Goal: Purchase product/service

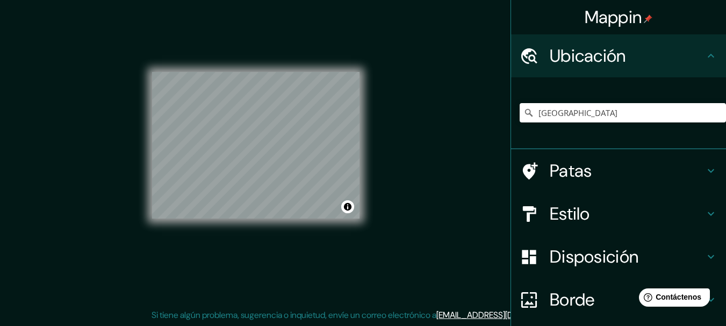
click at [606, 209] on h4 "Estilo" at bounding box center [626, 213] width 155 height 21
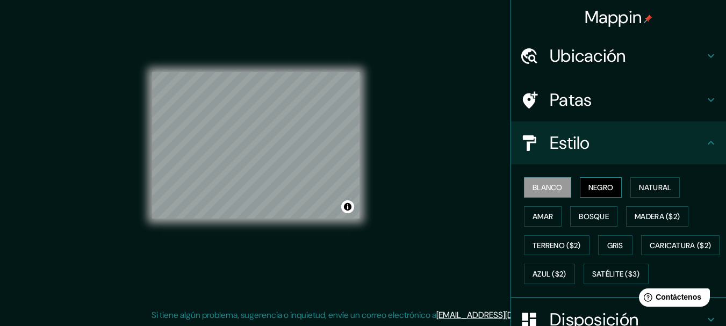
click at [606, 194] on button "Negro" at bounding box center [600, 187] width 42 height 20
click at [655, 192] on font "Natural" at bounding box center [655, 188] width 32 height 10
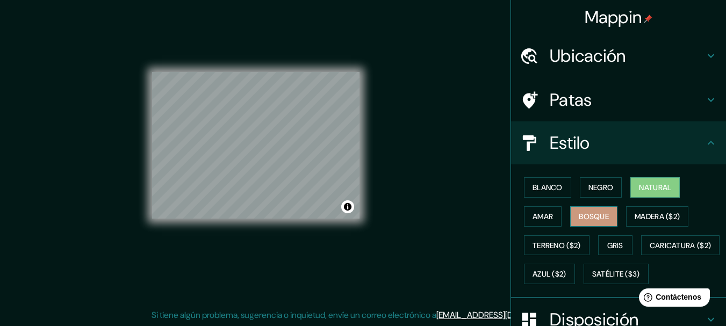
click at [602, 211] on font "Bosque" at bounding box center [593, 216] width 30 height 14
click at [556, 213] on div "Blanco Negro Natural Amar Bosque Madera ($2) Terreno ($2) Gris Caricatura ($2) …" at bounding box center [622, 230] width 206 height 115
click at [546, 213] on button "Amar" at bounding box center [543, 216] width 38 height 20
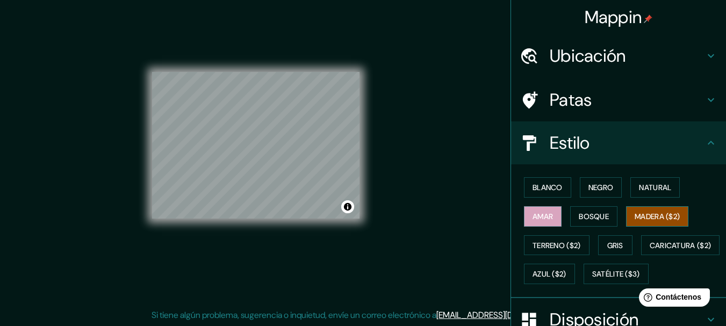
click at [634, 212] on font "Madera ($2)" at bounding box center [656, 217] width 45 height 10
click at [607, 240] on font "Gris" at bounding box center [615, 245] width 16 height 14
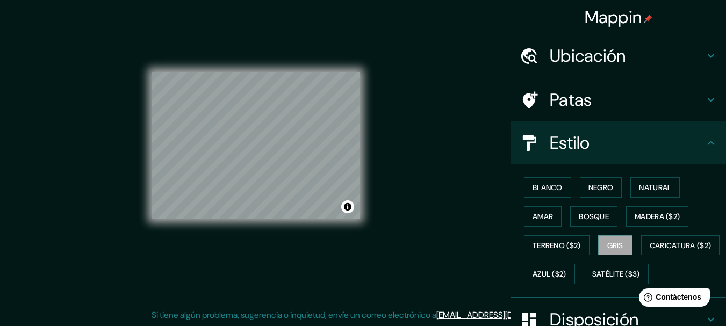
click at [363, 221] on div "© Mapbox © OpenStreetMap Improve this map" at bounding box center [256, 145] width 242 height 328
drag, startPoint x: 451, startPoint y: 152, endPoint x: 462, endPoint y: 152, distance: 11.3
click at [451, 153] on div "Mappin Ubicación Bolivia Patas Estilo Blanco Negro Natural Amar Bosque Madera (…" at bounding box center [363, 153] width 726 height 345
click at [598, 189] on font "Negro" at bounding box center [600, 188] width 25 height 10
click at [578, 213] on font "Bosque" at bounding box center [593, 217] width 30 height 10
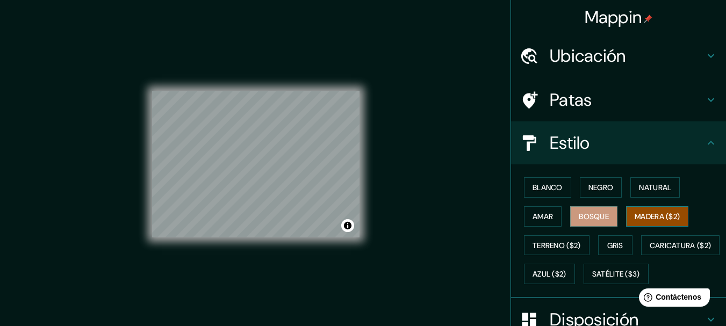
click at [636, 216] on font "Madera ($2)" at bounding box center [656, 217] width 45 height 10
click at [619, 243] on button "Gris" at bounding box center [615, 245] width 34 height 20
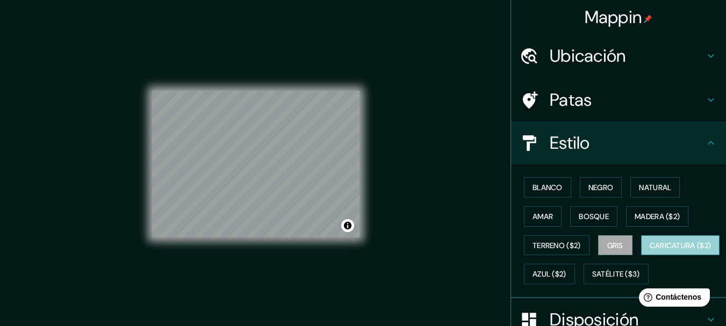
click at [649, 250] on font "Caricatura ($2)" at bounding box center [680, 246] width 62 height 10
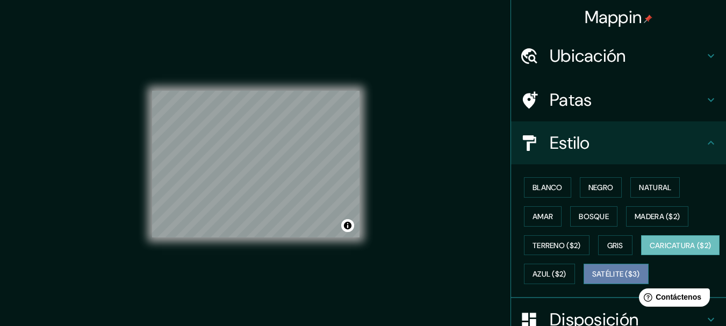
click at [592, 279] on font "Satélite ($3)" at bounding box center [616, 275] width 48 height 10
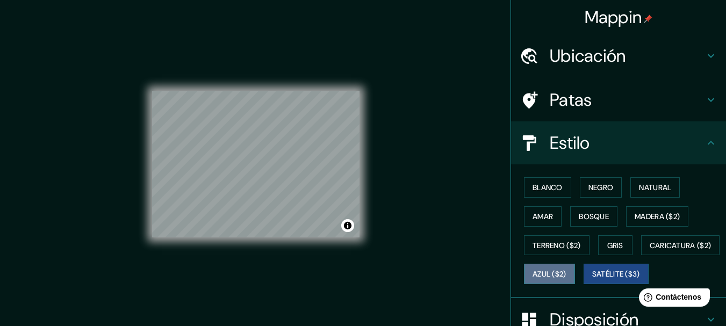
click at [566, 274] on font "Azul ($2)" at bounding box center [549, 275] width 34 height 10
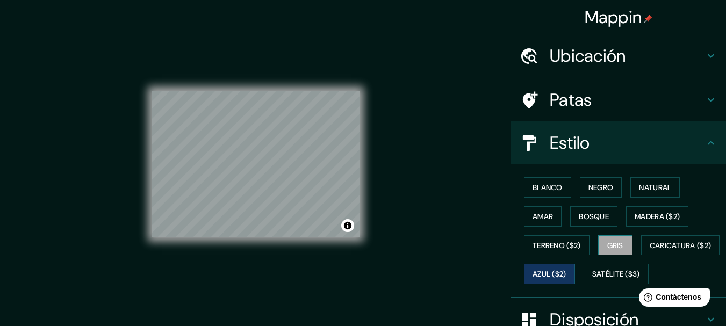
click at [611, 251] on font "Gris" at bounding box center [615, 245] width 16 height 14
click at [575, 247] on font "Terreno ($2)" at bounding box center [556, 246] width 48 height 10
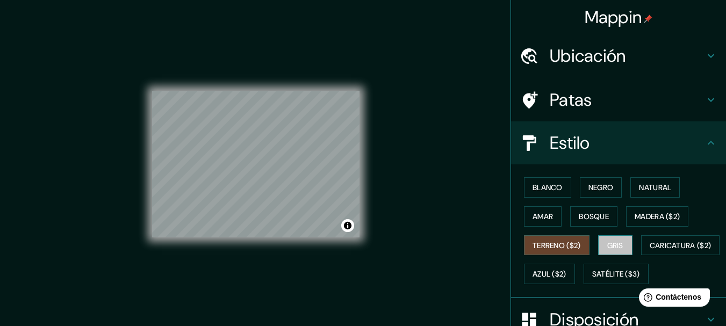
click at [610, 245] on font "Gris" at bounding box center [615, 246] width 16 height 10
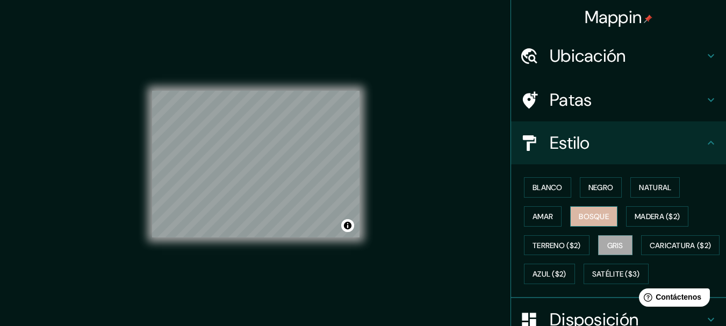
click at [582, 223] on button "Bosque" at bounding box center [593, 216] width 47 height 20
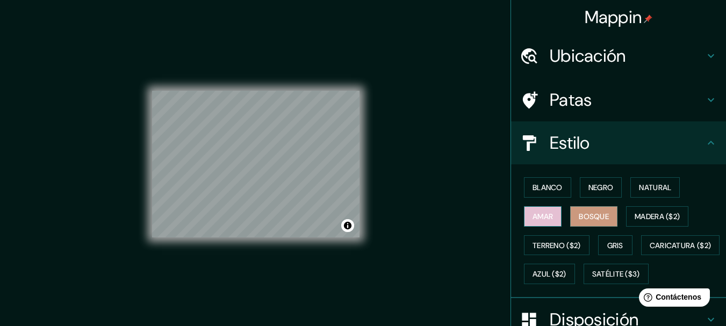
click at [532, 221] on font "Amar" at bounding box center [542, 217] width 20 height 10
click at [595, 213] on font "Bosque" at bounding box center [593, 217] width 30 height 10
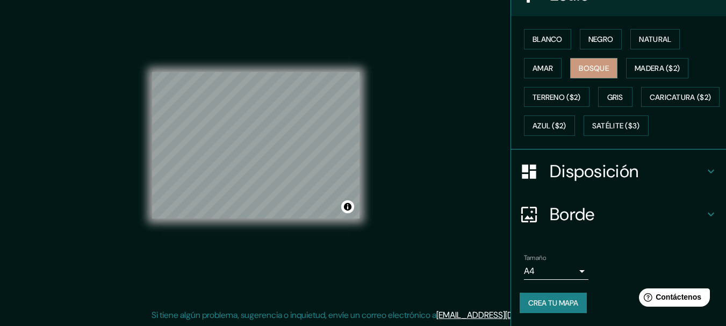
scroll to position [177, 0]
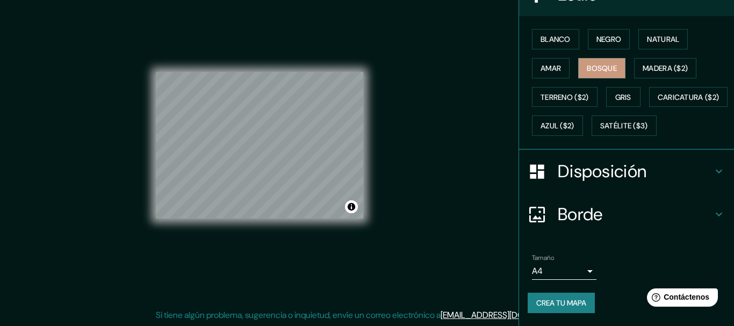
click at [570, 265] on body "Mappin Ubicación Bolivia Patas Estilo Blanco Negro Natural Amar Bosque Madera (…" at bounding box center [367, 144] width 734 height 326
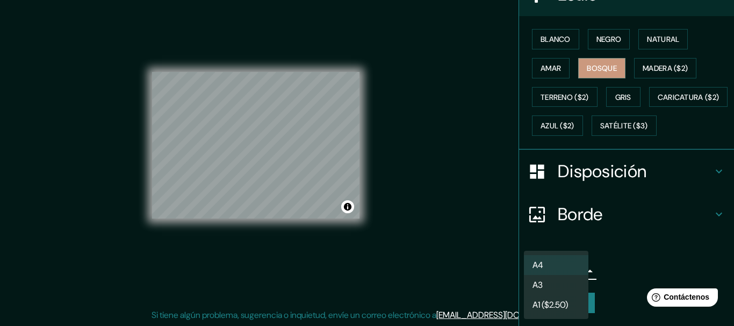
click at [572, 267] on li "A4" at bounding box center [556, 265] width 64 height 20
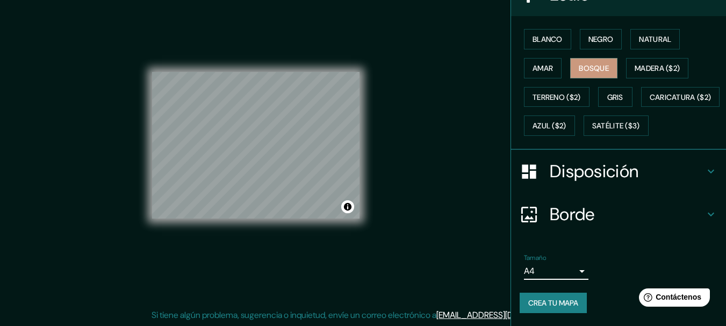
click at [643, 175] on h4 "Disposición" at bounding box center [626, 171] width 155 height 21
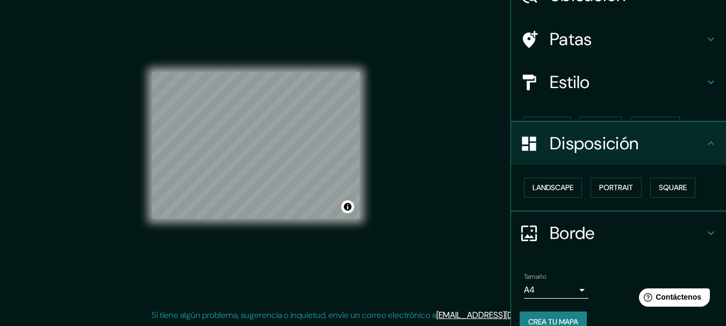
scroll to position [61, 0]
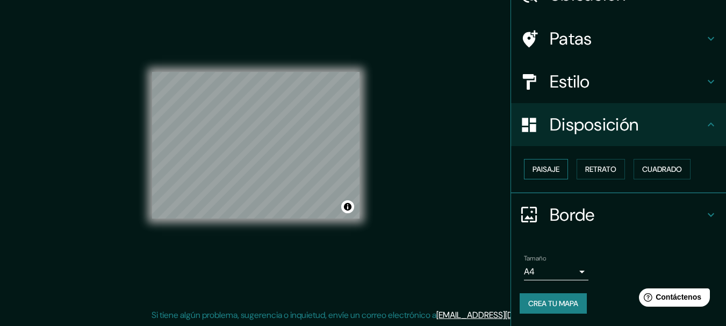
click at [555, 169] on button "Paisaje" at bounding box center [546, 169] width 44 height 20
click at [587, 169] on font "Retrato" at bounding box center [600, 169] width 31 height 10
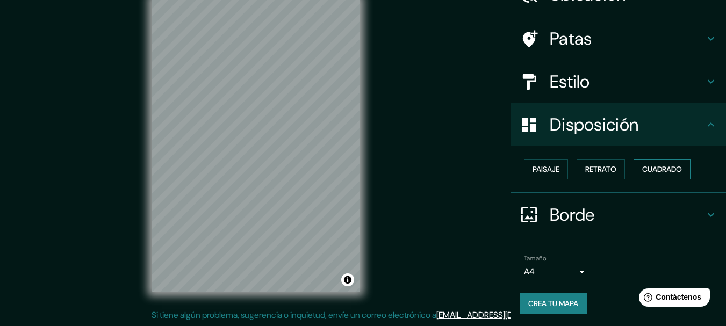
click at [652, 167] on font "Cuadrado" at bounding box center [662, 169] width 40 height 10
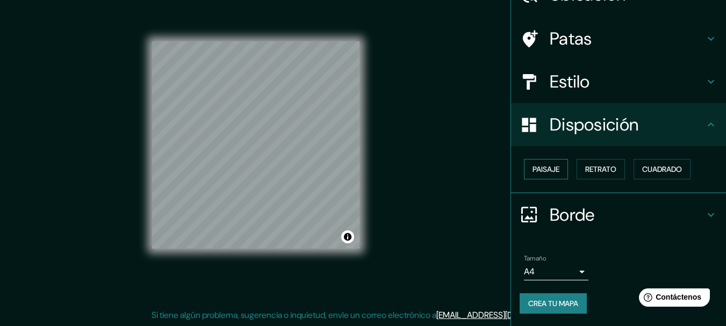
click at [540, 172] on font "Paisaje" at bounding box center [545, 169] width 27 height 10
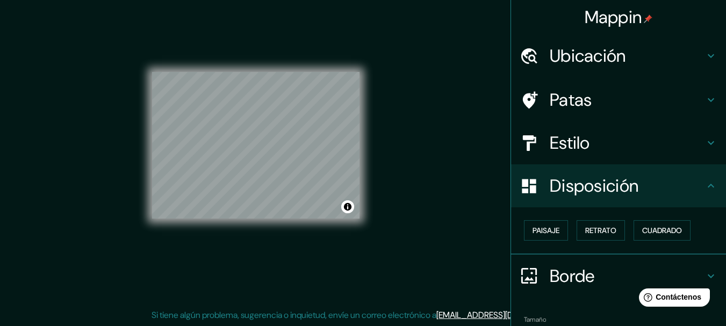
scroll to position [0, 0]
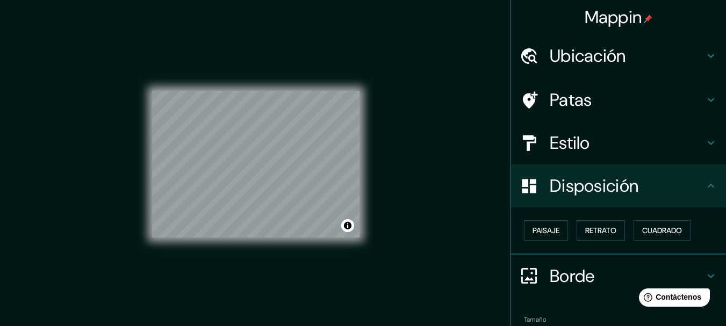
click at [630, 102] on h4 "Patas" at bounding box center [626, 99] width 155 height 21
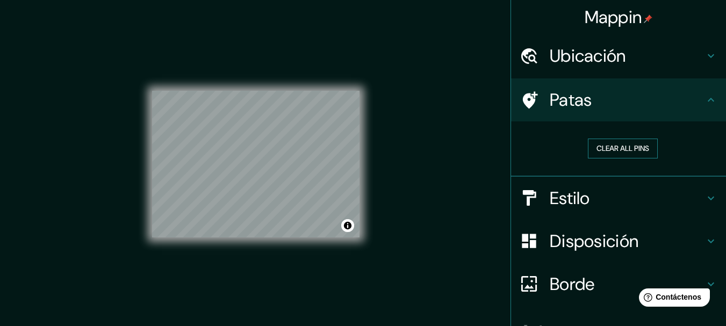
click at [635, 147] on button "Clear all pins" at bounding box center [623, 149] width 70 height 20
click at [637, 146] on button "Clear all pins" at bounding box center [623, 149] width 70 height 20
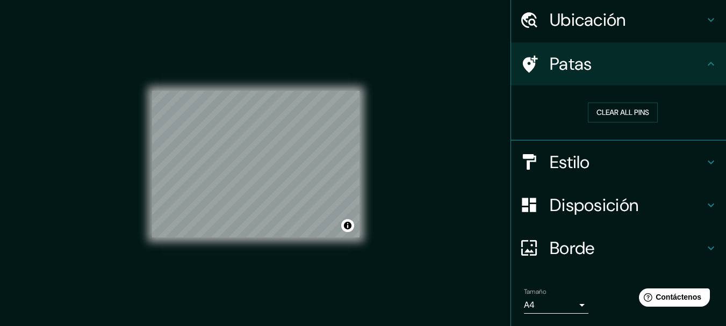
scroll to position [69, 0]
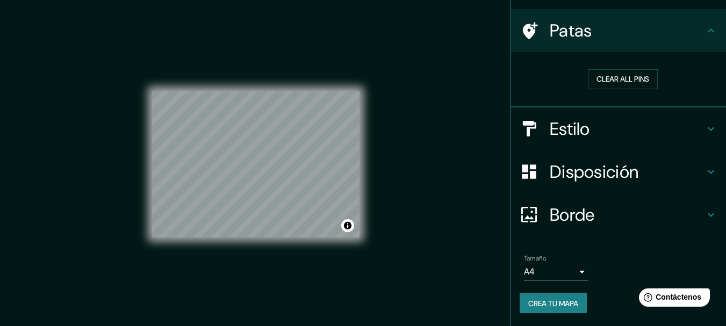
click at [556, 302] on font "Crea tu mapa" at bounding box center [553, 304] width 50 height 10
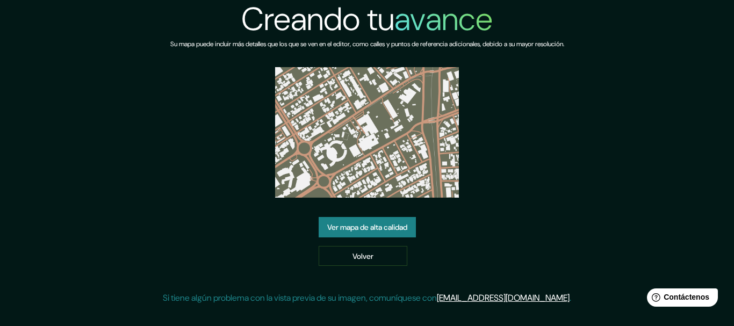
click at [385, 162] on img at bounding box center [367, 132] width 184 height 130
click at [352, 229] on font "Ver mapa de alta calidad" at bounding box center [367, 227] width 80 height 10
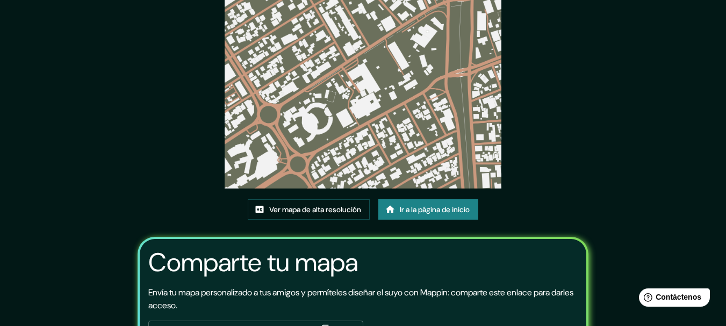
scroll to position [140, 0]
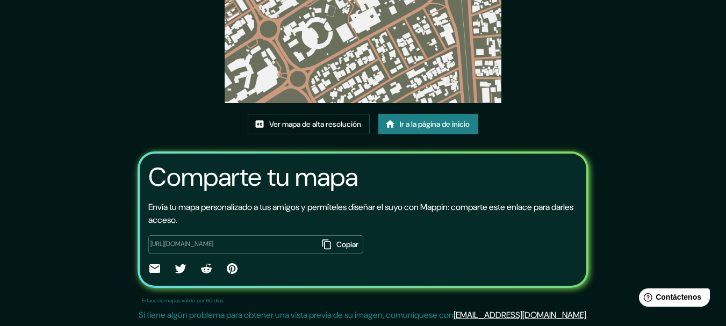
click at [336, 246] on font "Copiar" at bounding box center [347, 245] width 22 height 10
click at [347, 126] on font "Ver mapa de alta resolución" at bounding box center [315, 124] width 92 height 10
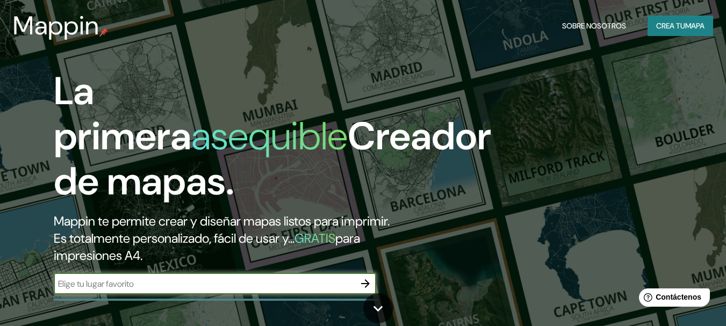
click at [688, 21] on font "mapa" at bounding box center [694, 26] width 19 height 10
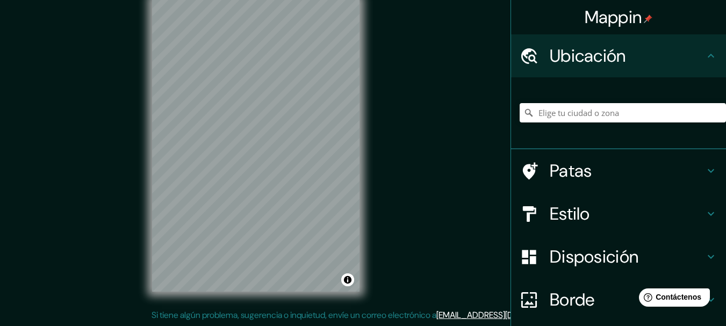
click at [690, 56] on h4 "Ubicación" at bounding box center [626, 55] width 155 height 21
